Goal: Information Seeking & Learning: Find specific fact

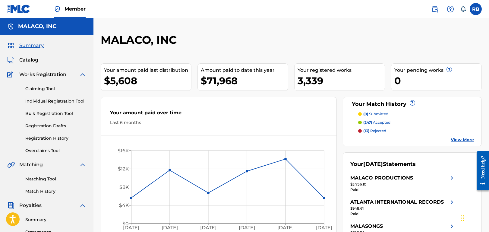
click at [28, 63] on span "Catalog" at bounding box center [28, 59] width 19 height 7
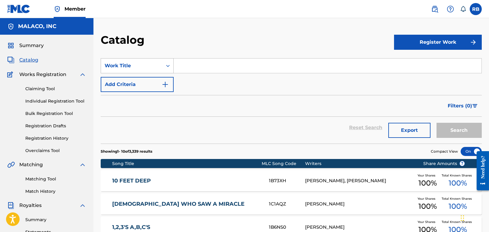
drag, startPoint x: 186, startPoint y: 64, endPoint x: 157, endPoint y: 63, distance: 28.6
click at [186, 64] on input "Search Form" at bounding box center [328, 65] width 308 height 14
paste input "MH39UU"
type input "MH39UU"
click at [157, 63] on div "Work Title" at bounding box center [132, 65] width 54 height 7
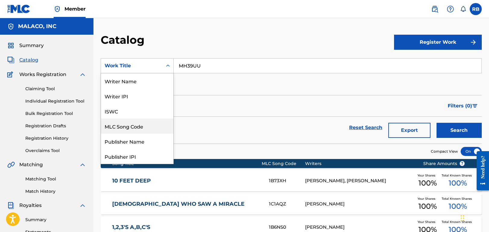
drag, startPoint x: 145, startPoint y: 127, endPoint x: 152, endPoint y: 121, distance: 10.0
click at [145, 127] on div "MLC Song Code" at bounding box center [137, 125] width 72 height 15
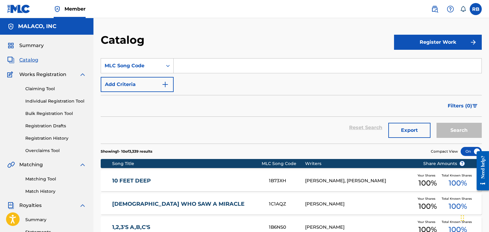
click at [214, 66] on input "Search Form" at bounding box center [328, 65] width 308 height 14
paste input "MH39UU"
type input "MH39UU"
click at [458, 129] on button "Search" at bounding box center [458, 130] width 45 height 15
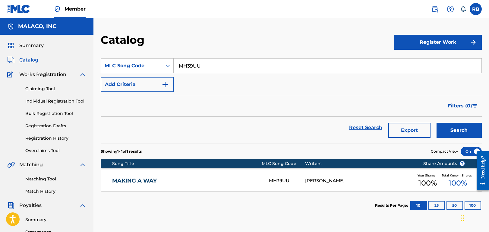
click at [129, 177] on link "MAKING A WAY" at bounding box center [186, 180] width 149 height 7
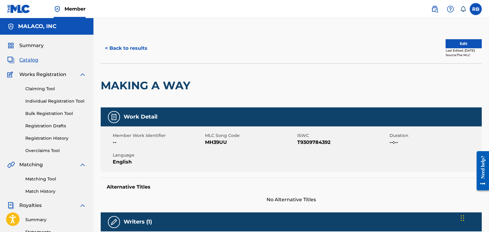
click at [123, 48] on button "< Back to results" at bounding box center [126, 48] width 51 height 15
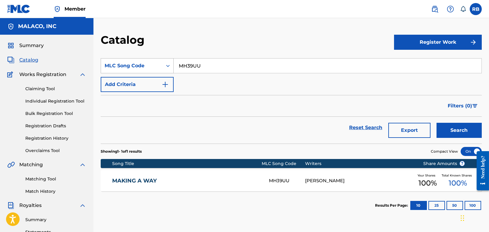
drag, startPoint x: 201, startPoint y: 69, endPoint x: 321, endPoint y: 79, distance: 120.6
click at [143, 68] on div "SearchWithCriteria28f708a3-311f-4778-9b1f-3916478295aa MLC Song Code MH39UU" at bounding box center [291, 65] width 381 height 15
paste input "4734T"
type input "M4734T"
click at [458, 125] on button "Search" at bounding box center [458, 130] width 45 height 15
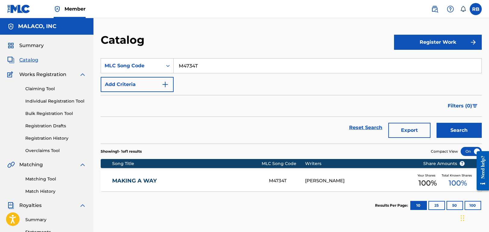
click at [149, 181] on link "MAKING A WAY" at bounding box center [186, 180] width 149 height 7
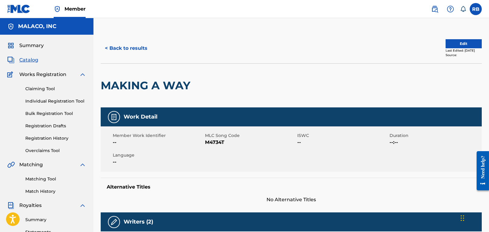
click at [136, 47] on button "< Back to results" at bounding box center [126, 48] width 51 height 15
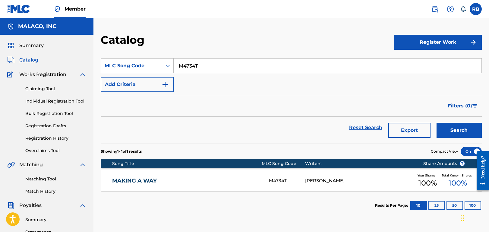
click at [136, 181] on link "MAKING A WAY" at bounding box center [186, 180] width 149 height 7
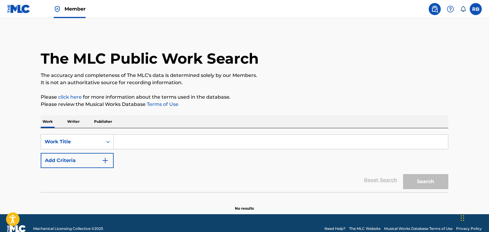
drag, startPoint x: 137, startPoint y: 139, endPoint x: 134, endPoint y: 138, distance: 3.4
click at [134, 138] on input "Search Form" at bounding box center [281, 141] width 334 height 14
paste input "501537617"
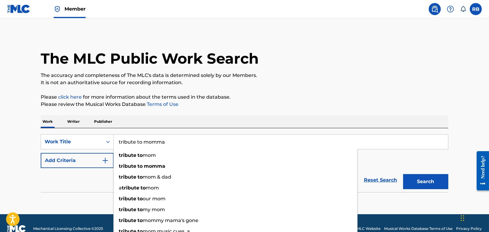
type input "tribute to momma"
click at [403, 174] on button "Search" at bounding box center [425, 181] width 45 height 15
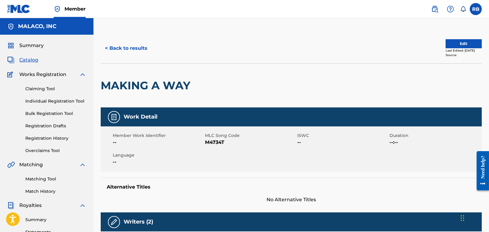
click at [136, 46] on button "< Back to results" at bounding box center [126, 48] width 51 height 15
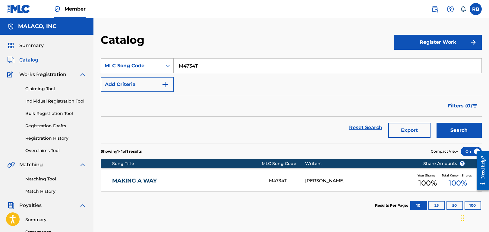
click at [158, 63] on div "MLC Song Code" at bounding box center [132, 65] width 54 height 7
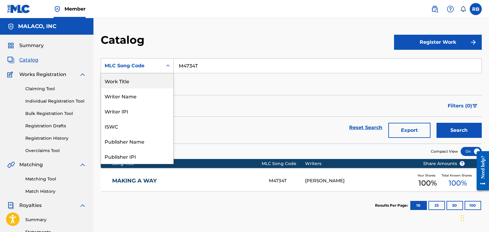
drag, startPoint x: 138, startPoint y: 80, endPoint x: 149, endPoint y: 77, distance: 10.9
click at [141, 79] on div "Work Title" at bounding box center [137, 80] width 72 height 15
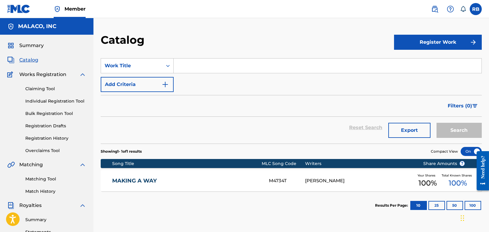
click at [209, 66] on input "Search Form" at bounding box center [328, 65] width 308 height 14
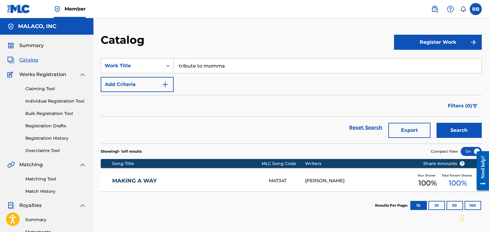
type input "tribute to momma"
click at [436, 123] on button "Search" at bounding box center [458, 130] width 45 height 15
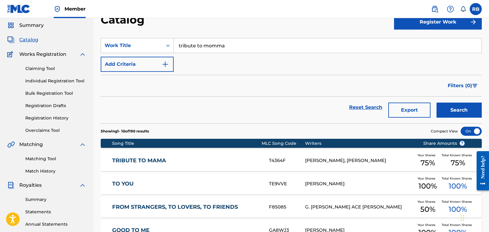
scroll to position [30, 0]
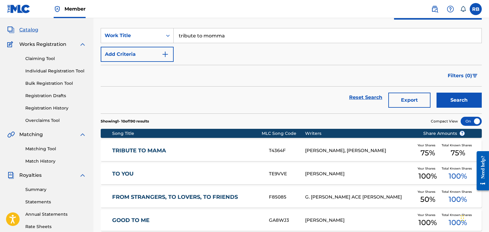
click at [137, 149] on link "TRIBUTE TO MAMA" at bounding box center [186, 150] width 149 height 7
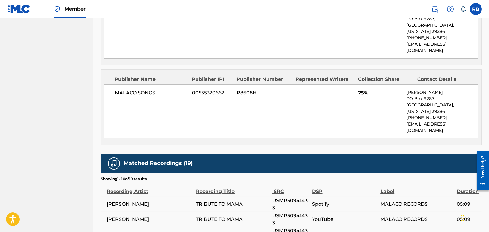
scroll to position [392, 0]
